Goal: Use online tool/utility: Utilize a website feature to perform a specific function

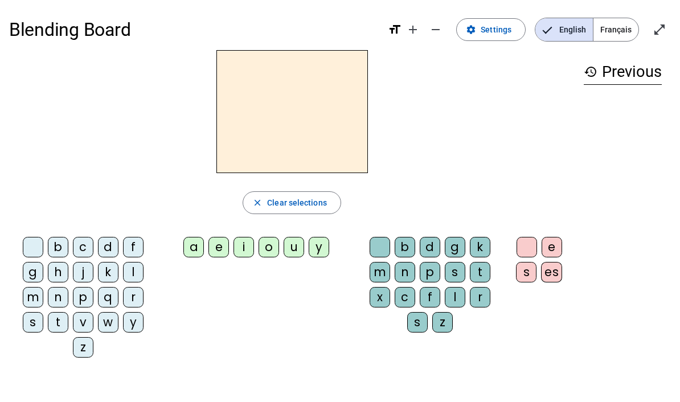
click at [92, 346] on div "z" at bounding box center [83, 347] width 20 height 20
click at [274, 245] on div "o" at bounding box center [268, 247] width 20 height 20
click at [382, 280] on div "m" at bounding box center [379, 272] width 20 height 20
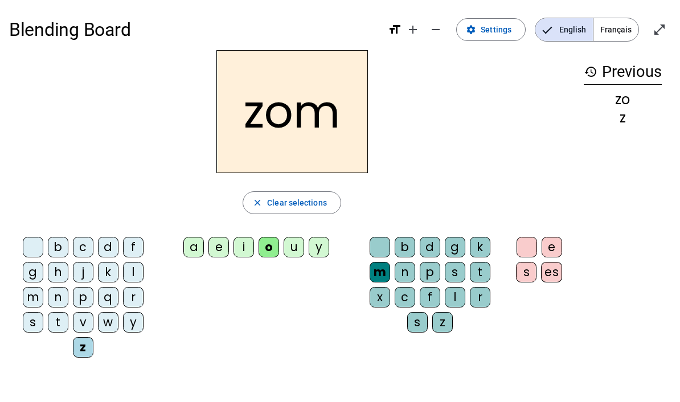
click at [557, 245] on div "e" at bounding box center [551, 247] width 20 height 20
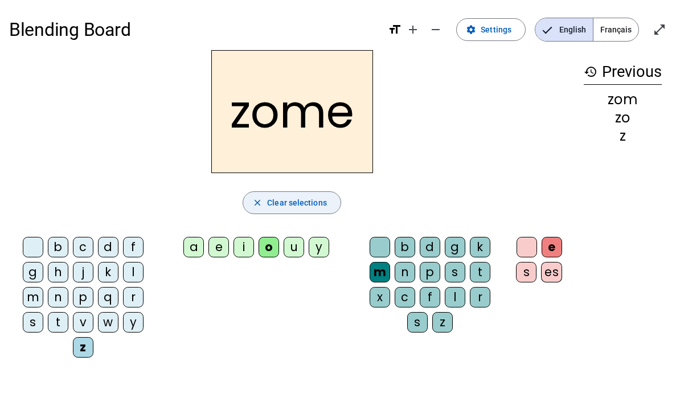
click at [293, 202] on span "Clear selections" at bounding box center [297, 203] width 60 height 14
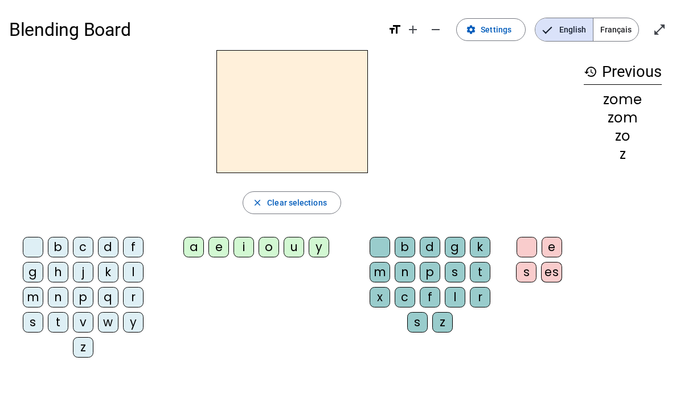
click at [110, 244] on div "d" at bounding box center [108, 247] width 20 height 20
click at [297, 248] on div "u" at bounding box center [293, 247] width 20 height 20
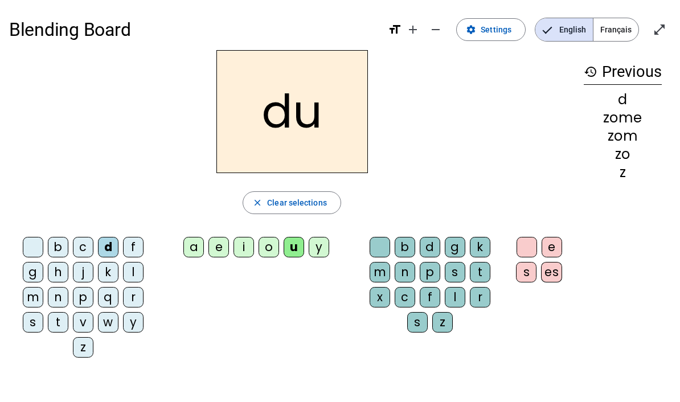
click at [405, 301] on div "c" at bounding box center [404, 297] width 20 height 20
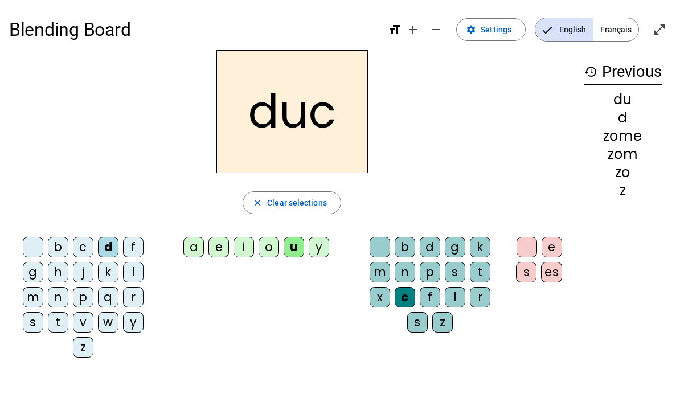
click at [476, 245] on div "k" at bounding box center [480, 247] width 20 height 20
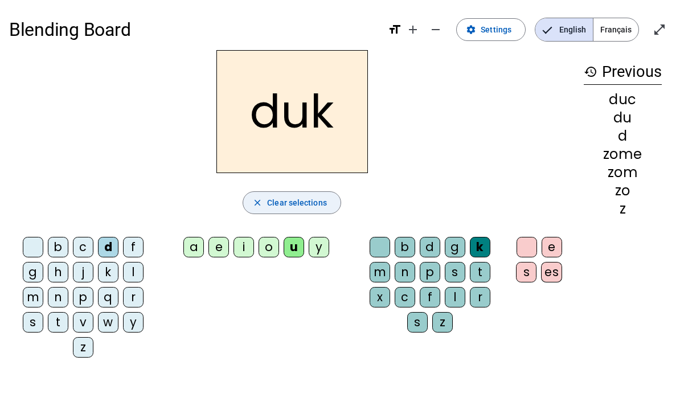
click at [302, 214] on span "button" at bounding box center [291, 202] width 97 height 27
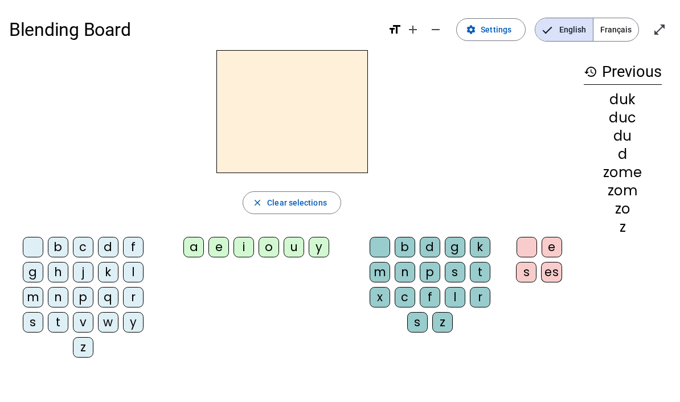
click at [73, 350] on div "z" at bounding box center [83, 347] width 20 height 20
click at [229, 244] on div "e" at bounding box center [218, 247] width 20 height 20
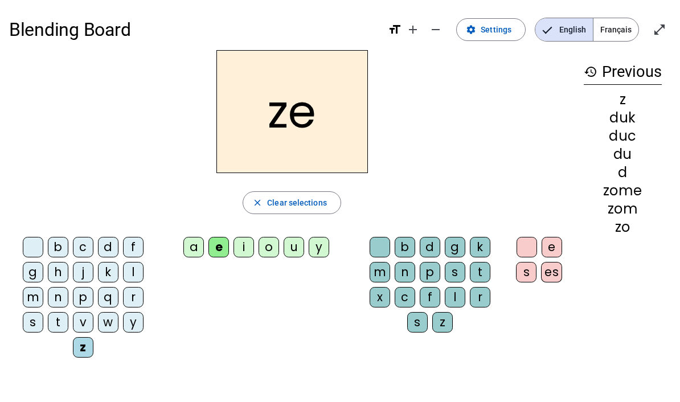
click at [450, 252] on div "g" at bounding box center [455, 247] width 20 height 20
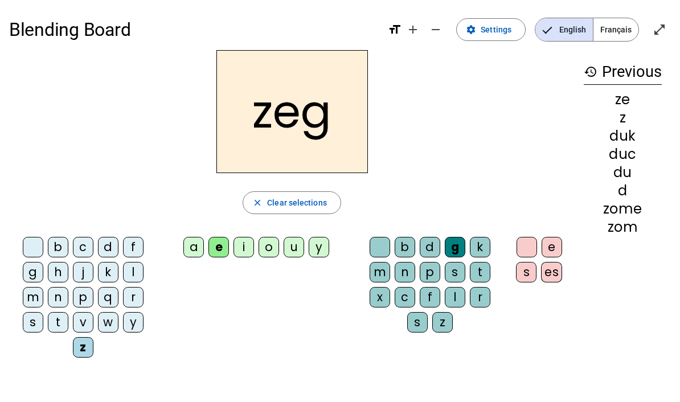
click at [531, 281] on div "s" at bounding box center [526, 272] width 20 height 20
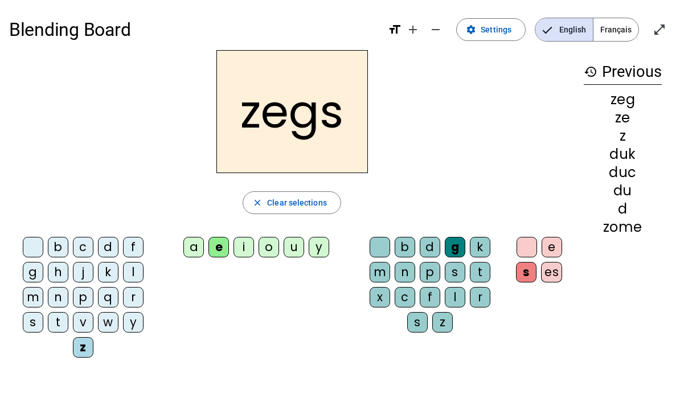
click at [290, 207] on span "Clear selections" at bounding box center [297, 203] width 60 height 14
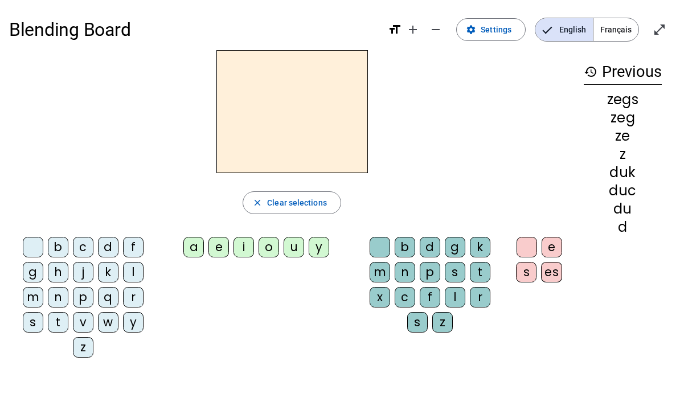
click at [90, 318] on div "v" at bounding box center [83, 322] width 20 height 20
click at [244, 256] on div "i" at bounding box center [243, 247] width 20 height 20
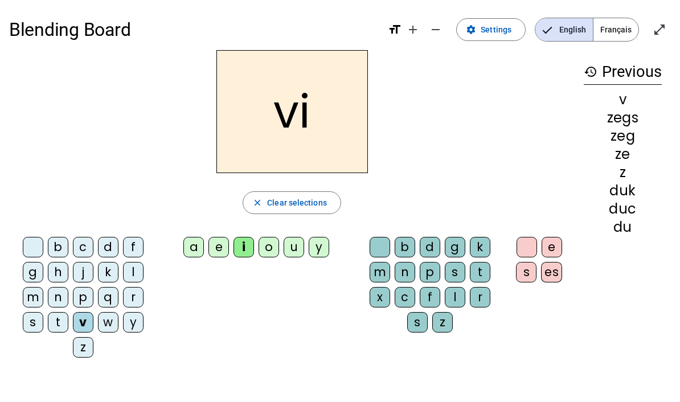
click at [389, 273] on div "m" at bounding box center [379, 272] width 20 height 20
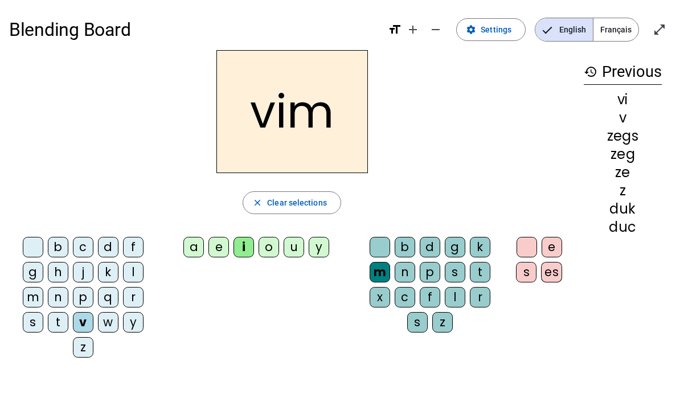
click at [297, 209] on span "Clear selections" at bounding box center [297, 203] width 60 height 14
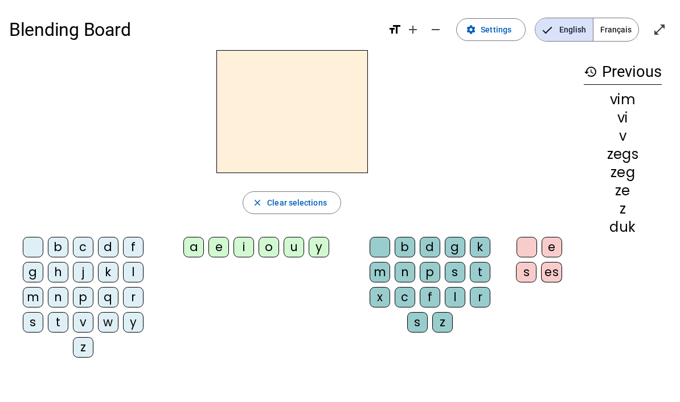
click at [90, 349] on div "z" at bounding box center [83, 347] width 20 height 20
click at [241, 244] on div "i" at bounding box center [243, 247] width 20 height 20
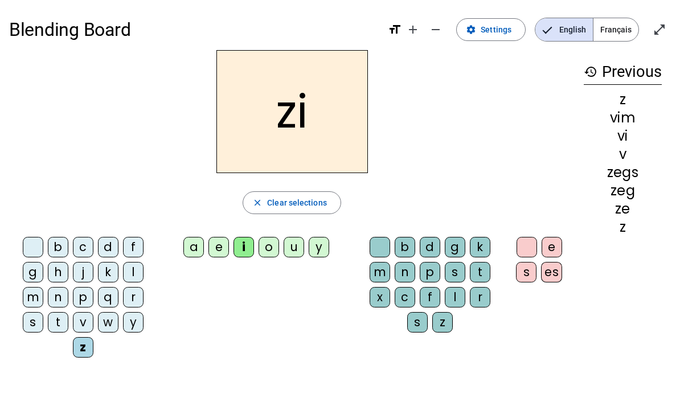
click at [414, 248] on div "b" at bounding box center [404, 247] width 20 height 20
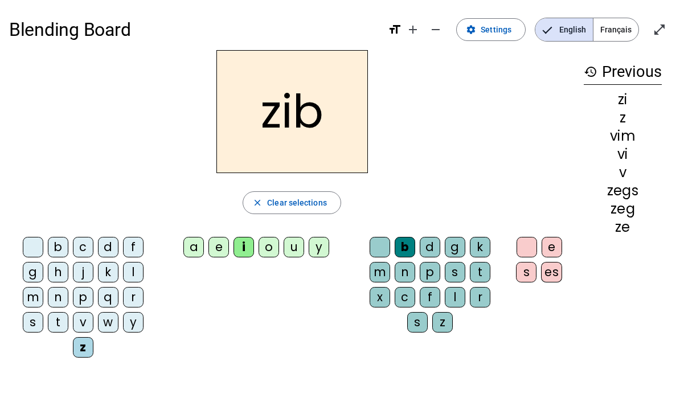
click at [562, 271] on div "es" at bounding box center [551, 272] width 21 height 20
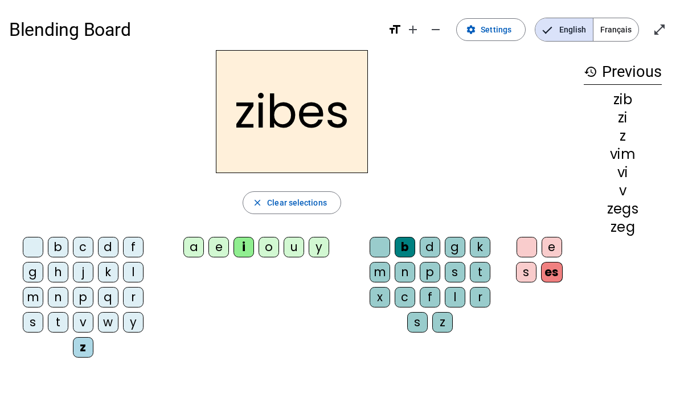
click at [303, 213] on span "button" at bounding box center [291, 202] width 97 height 27
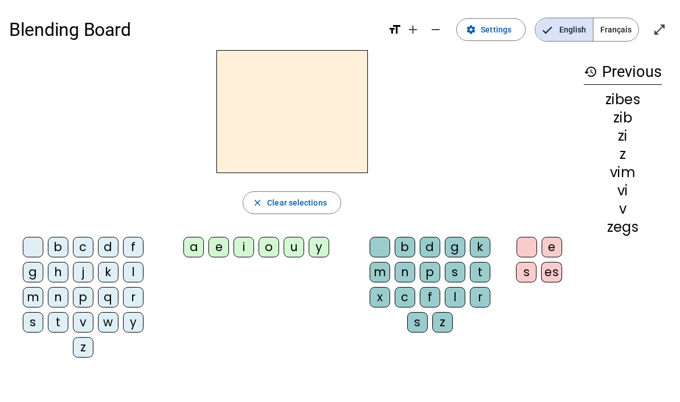
click at [141, 246] on div "f" at bounding box center [133, 247] width 20 height 20
click at [304, 254] on div "u" at bounding box center [293, 247] width 20 height 20
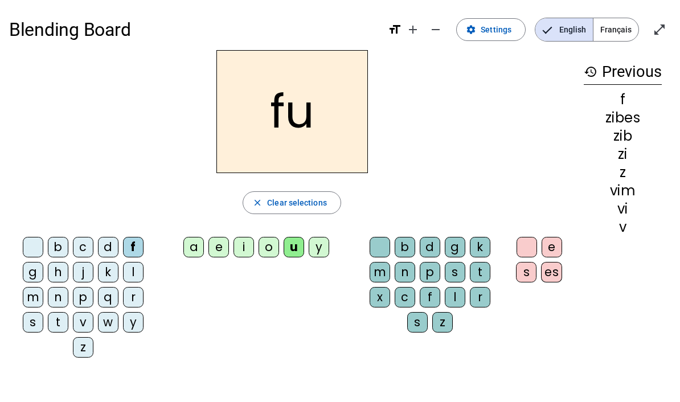
click at [483, 276] on div "t" at bounding box center [480, 272] width 20 height 20
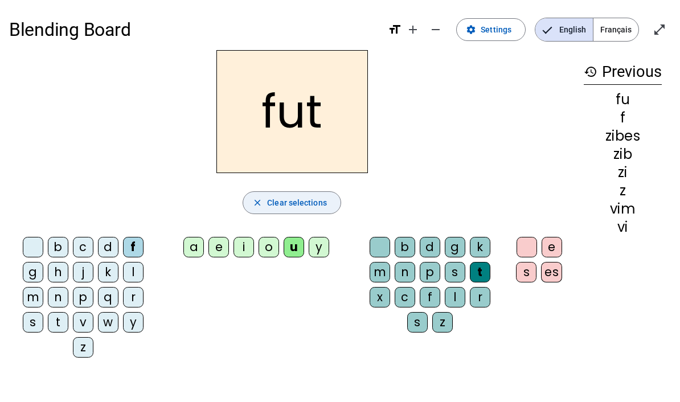
click at [309, 200] on span "Clear selections" at bounding box center [297, 203] width 60 height 14
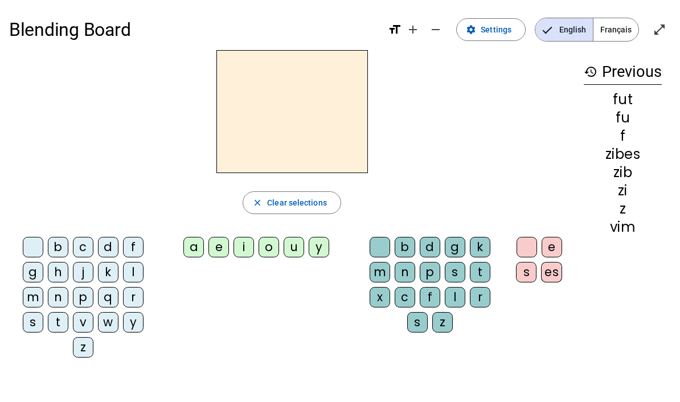
click at [83, 349] on div "z" at bounding box center [83, 347] width 20 height 20
click at [200, 249] on div "a" at bounding box center [193, 247] width 20 height 20
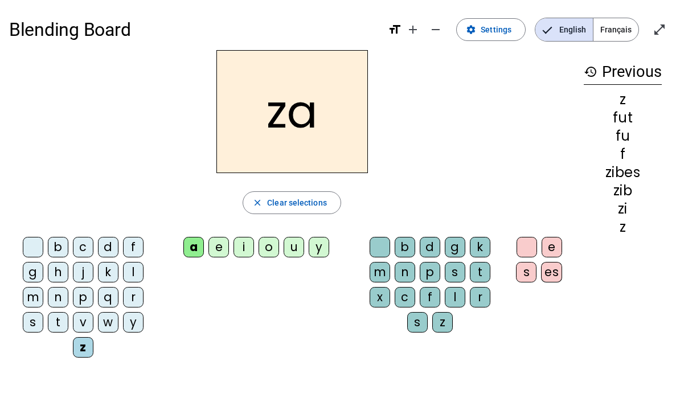
click at [479, 276] on div "t" at bounding box center [480, 272] width 20 height 20
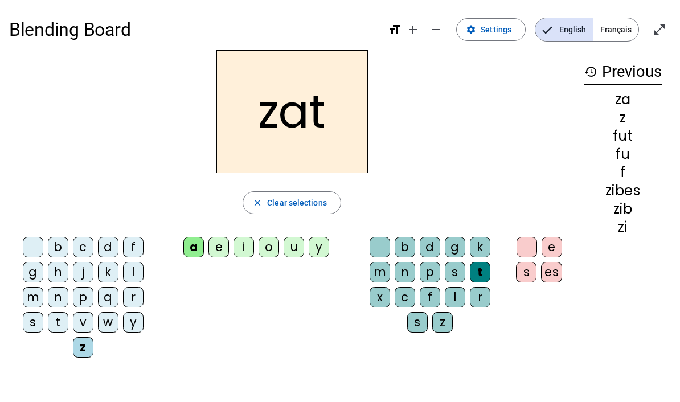
click at [554, 268] on div "es" at bounding box center [551, 272] width 21 height 20
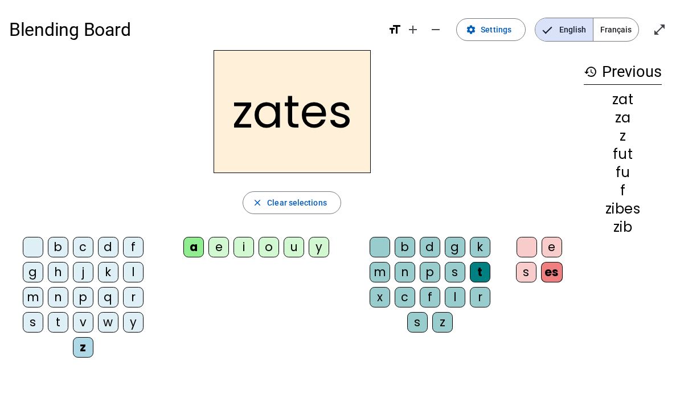
click at [321, 205] on span "Clear selections" at bounding box center [297, 203] width 60 height 14
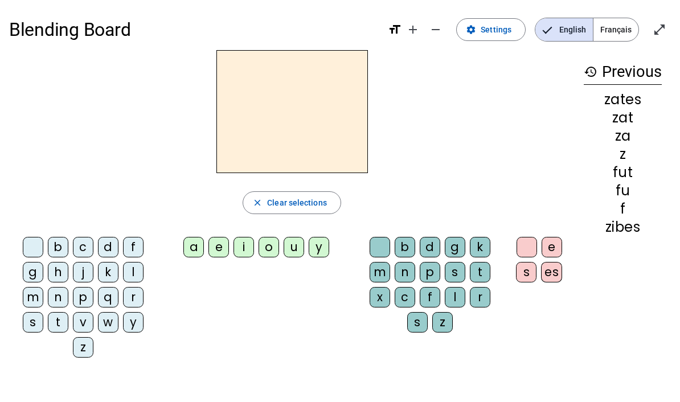
click at [92, 301] on div "p" at bounding box center [83, 297] width 20 height 20
click at [243, 252] on div "i" at bounding box center [243, 247] width 20 height 20
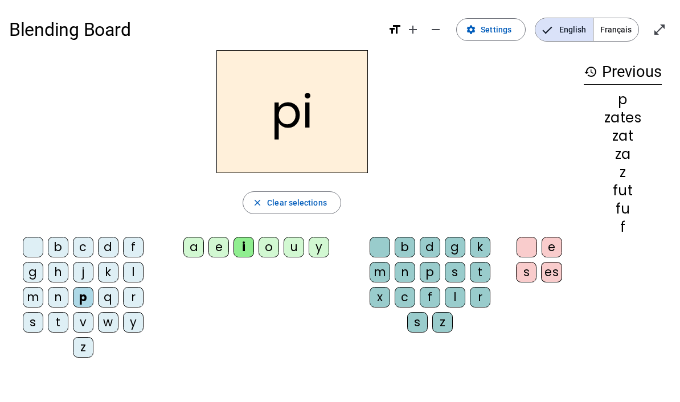
click at [455, 250] on div "g" at bounding box center [455, 247] width 20 height 20
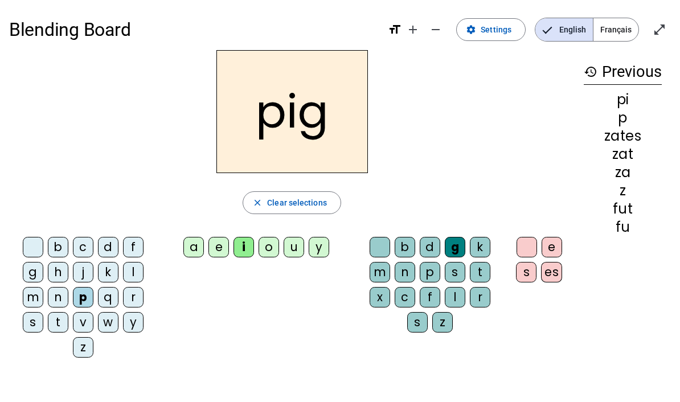
click at [528, 274] on div "s" at bounding box center [526, 272] width 20 height 20
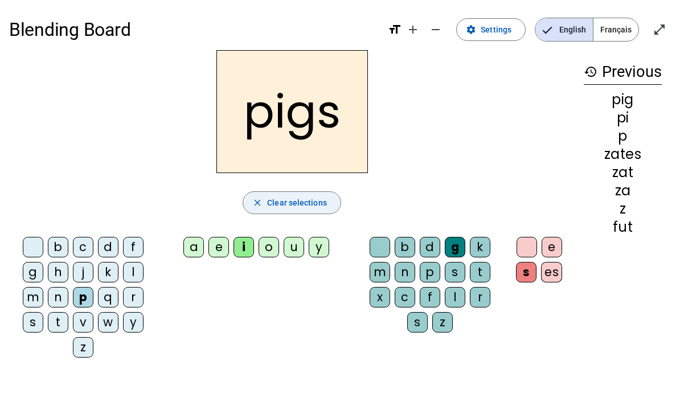
click at [309, 209] on span "Clear selections" at bounding box center [297, 203] width 60 height 14
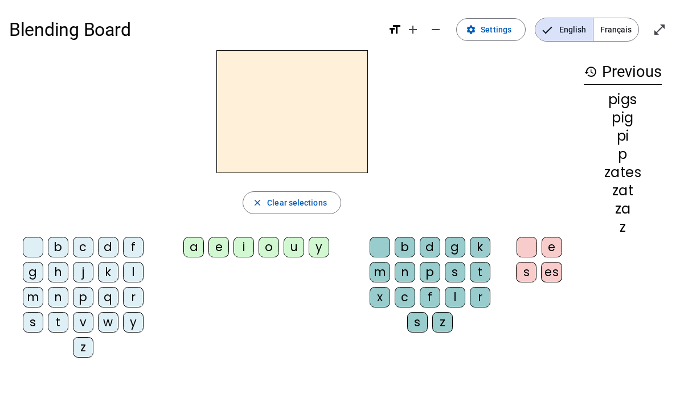
click at [75, 353] on div "z" at bounding box center [83, 347] width 20 height 20
click at [307, 199] on span "Clear selections" at bounding box center [297, 203] width 60 height 14
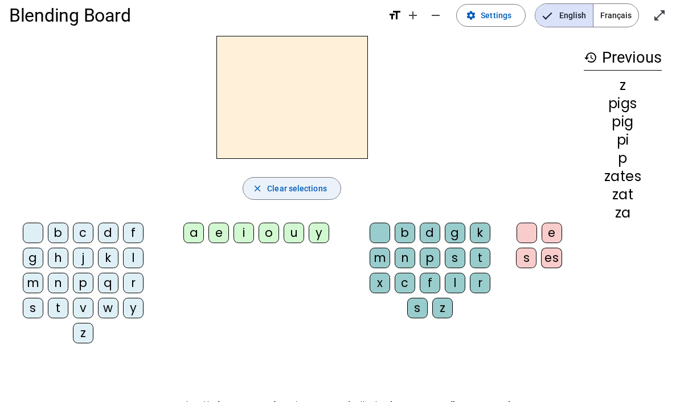
scroll to position [15, 0]
click at [91, 310] on div "v" at bounding box center [83, 307] width 20 height 20
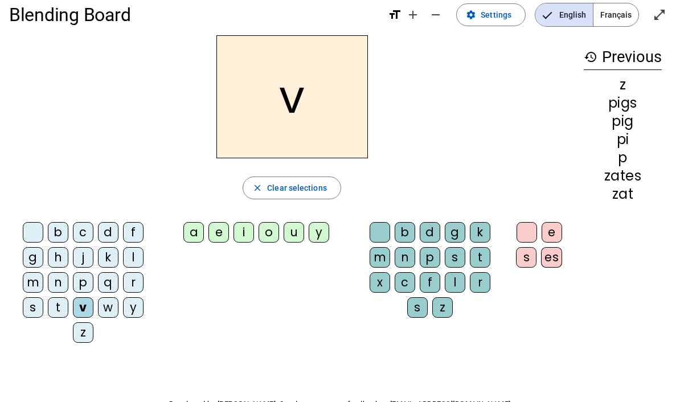
scroll to position [0, 0]
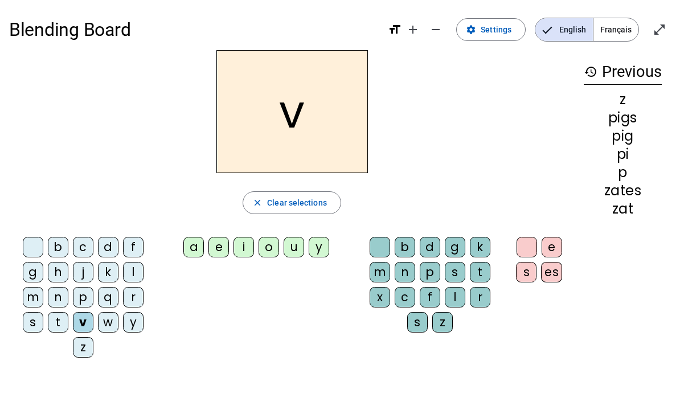
click at [278, 242] on div "o" at bounding box center [268, 247] width 20 height 20
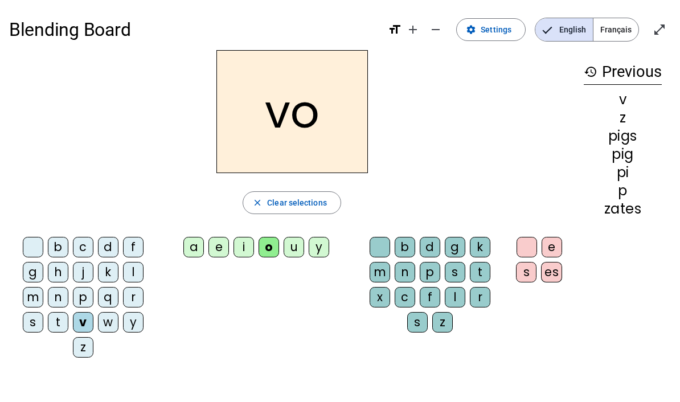
click at [459, 248] on div "g" at bounding box center [455, 247] width 20 height 20
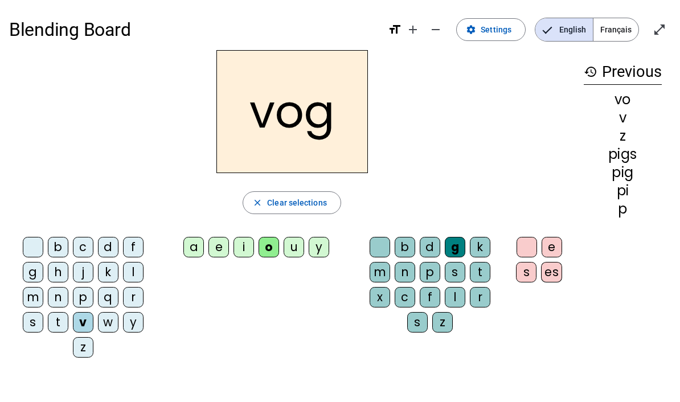
click at [560, 281] on div "es" at bounding box center [551, 272] width 21 height 20
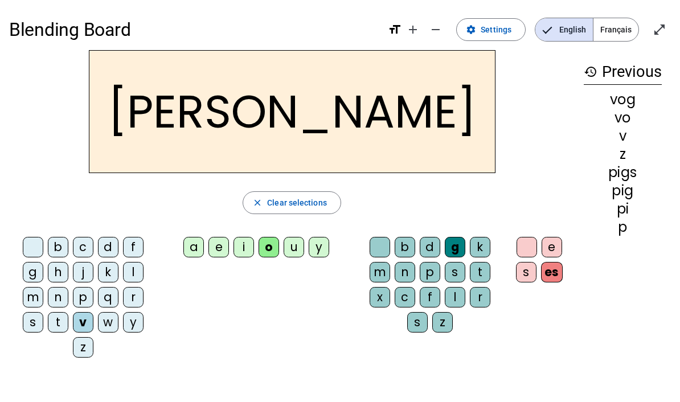
click at [322, 207] on span "Clear selections" at bounding box center [297, 203] width 60 height 14
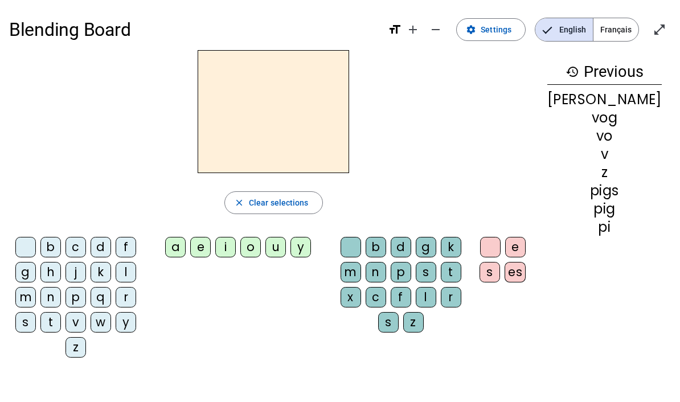
click at [84, 277] on div "j" at bounding box center [75, 272] width 20 height 20
click at [236, 254] on div "i" at bounding box center [225, 247] width 20 height 20
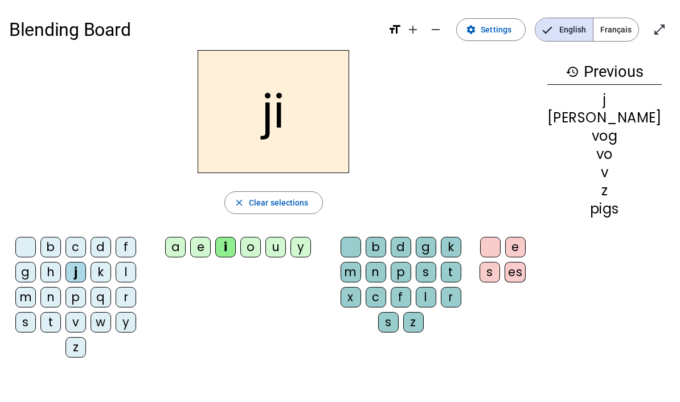
click at [386, 280] on div "n" at bounding box center [375, 272] width 20 height 20
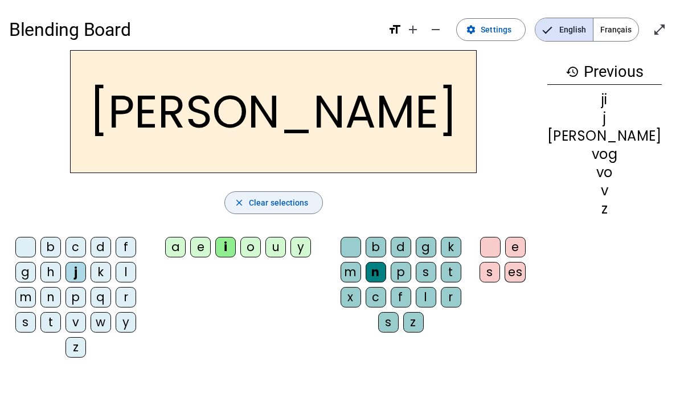
click at [309, 207] on span "Clear selections" at bounding box center [279, 203] width 60 height 14
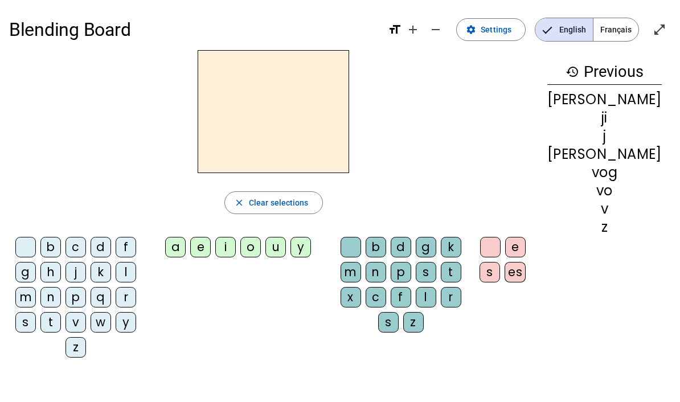
click at [86, 294] on div "p" at bounding box center [75, 297] width 20 height 20
click at [261, 256] on div "o" at bounding box center [250, 247] width 20 height 20
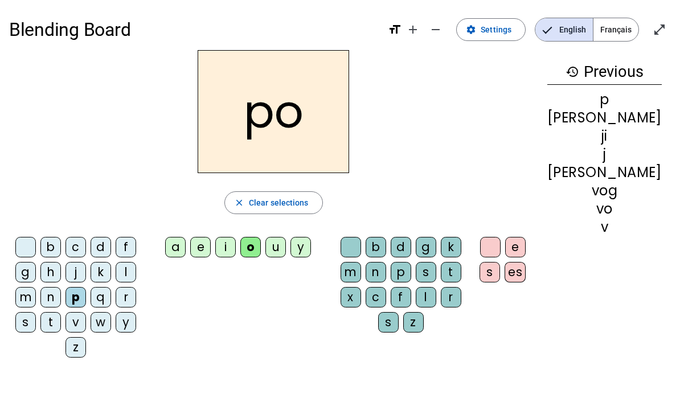
click at [436, 254] on div "g" at bounding box center [426, 247] width 20 height 20
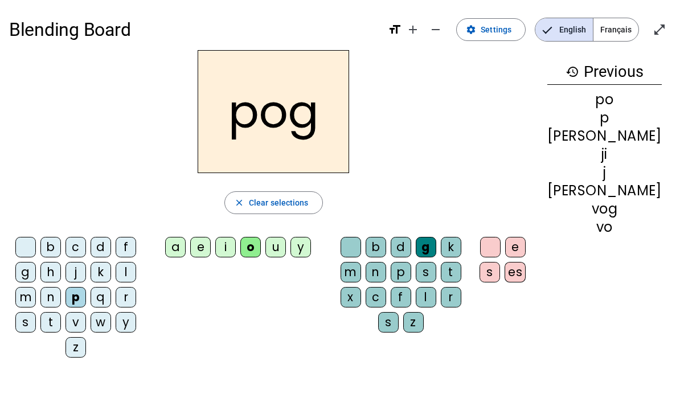
click at [525, 253] on div "e" at bounding box center [515, 247] width 20 height 20
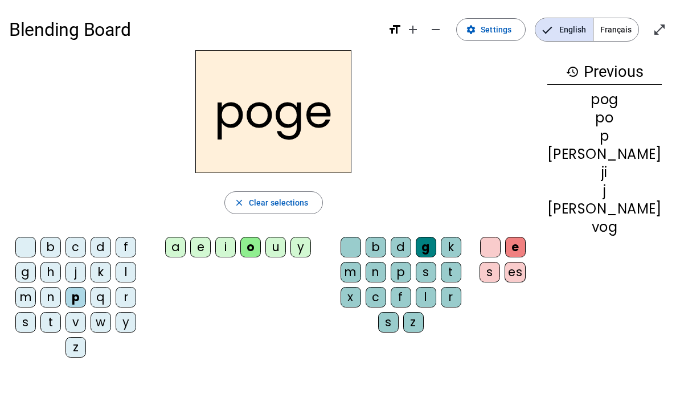
click at [309, 209] on span "Clear selections" at bounding box center [279, 203] width 60 height 14
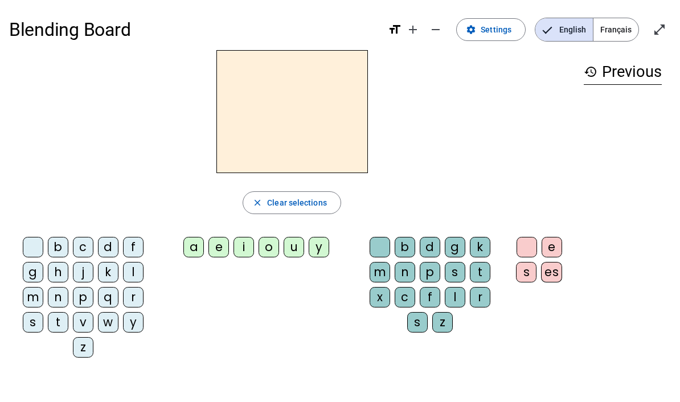
click at [134, 322] on div "y" at bounding box center [133, 322] width 20 height 20
click at [493, 265] on letter-bubble "t" at bounding box center [482, 274] width 25 height 25
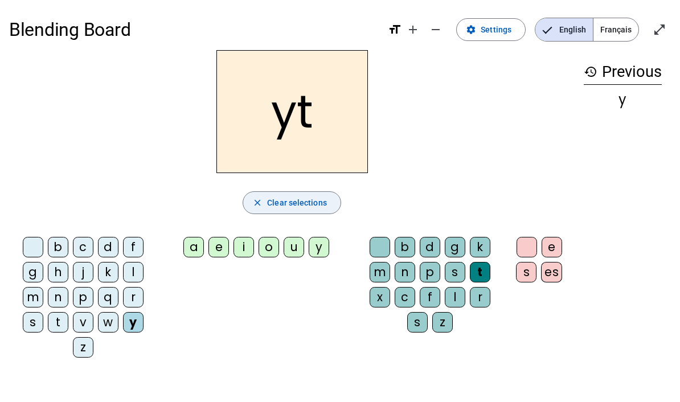
click at [329, 200] on span "button" at bounding box center [291, 202] width 97 height 27
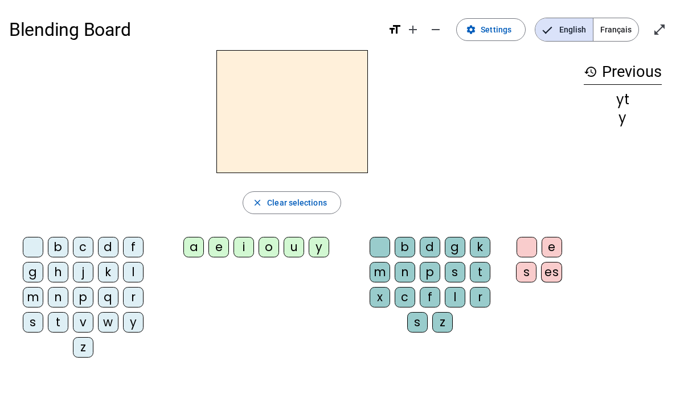
click at [135, 318] on div "y" at bounding box center [133, 322] width 20 height 20
click at [218, 250] on div "e" at bounding box center [218, 247] width 20 height 20
click at [490, 297] on div "r" at bounding box center [480, 297] width 20 height 20
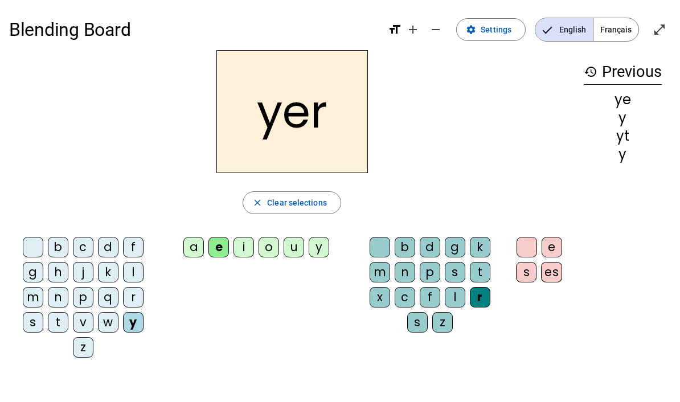
click at [566, 263] on letter-bubble "es" at bounding box center [554, 274] width 26 height 25
